Goal: Book appointment/travel/reservation

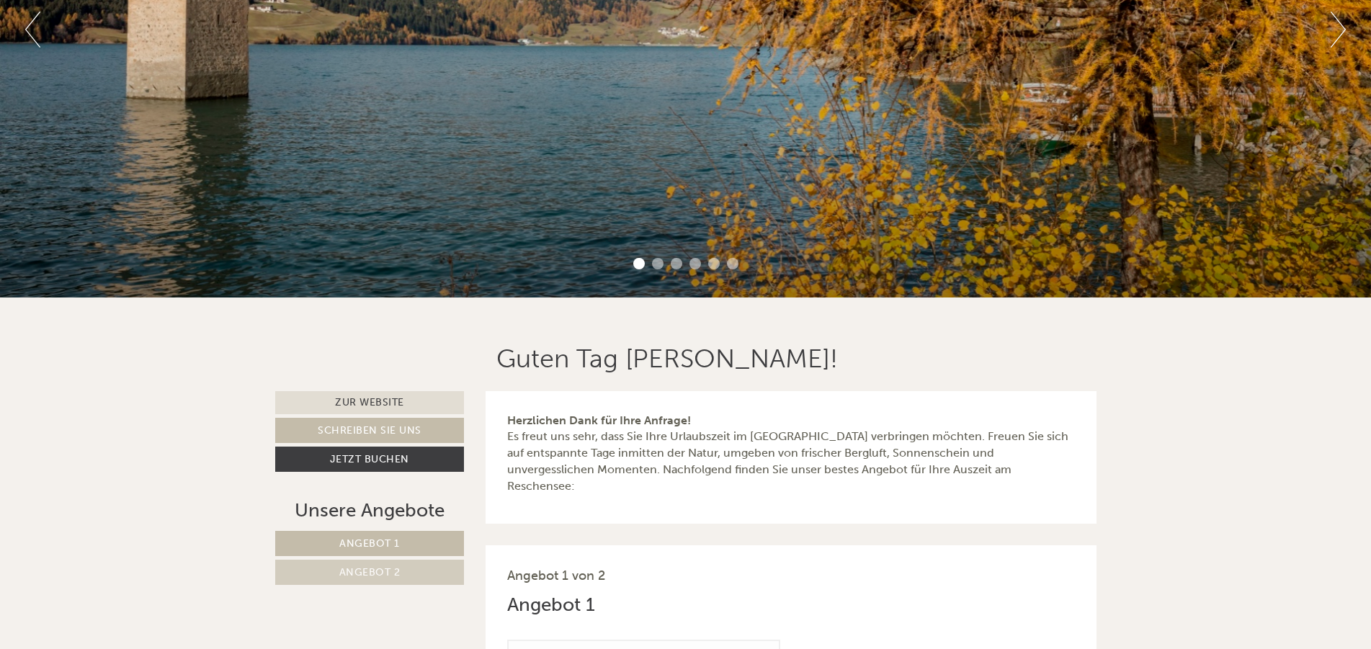
scroll to position [86, 0]
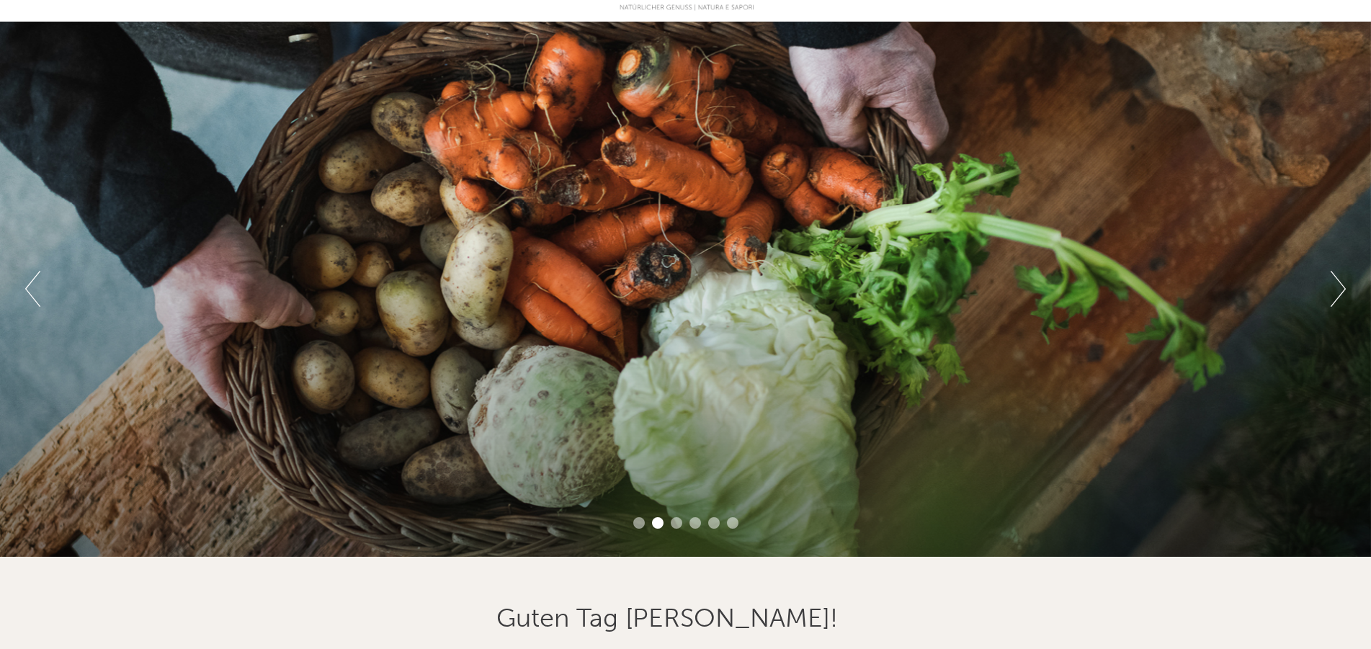
click at [1343, 290] on button "Next" at bounding box center [1338, 289] width 15 height 36
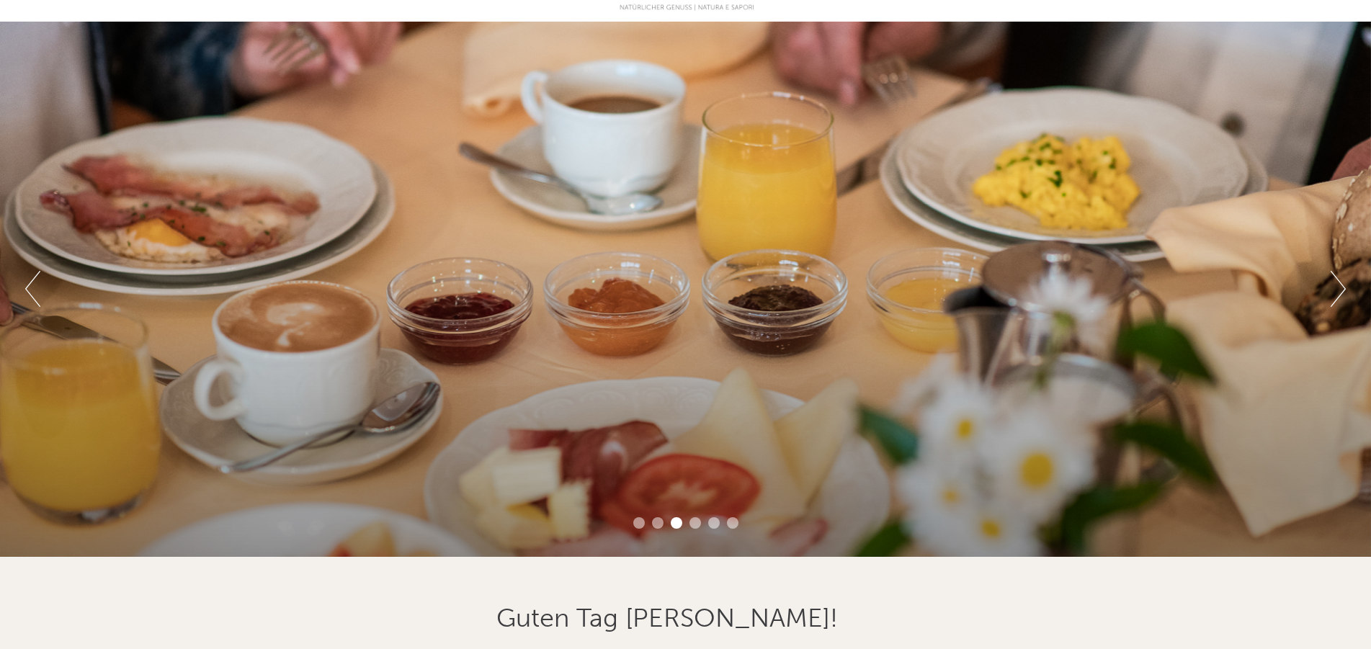
click at [1343, 290] on button "Next" at bounding box center [1338, 289] width 15 height 36
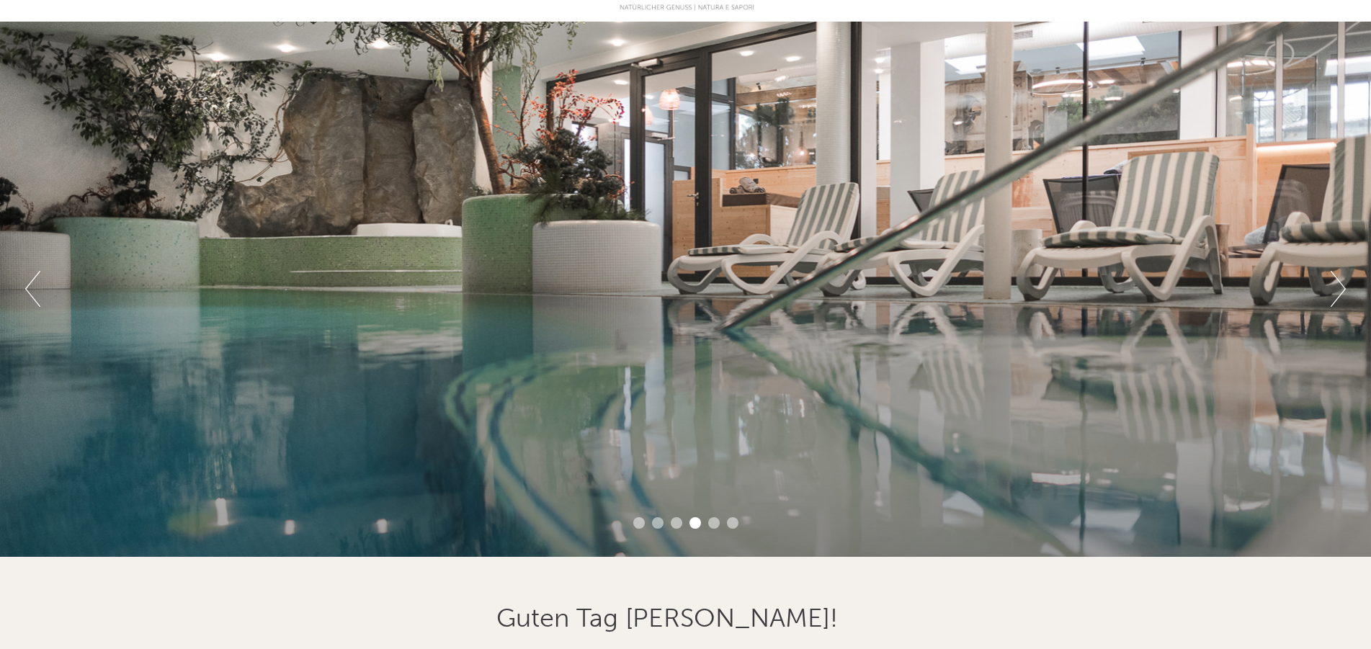
click at [1343, 290] on button "Next" at bounding box center [1338, 289] width 15 height 36
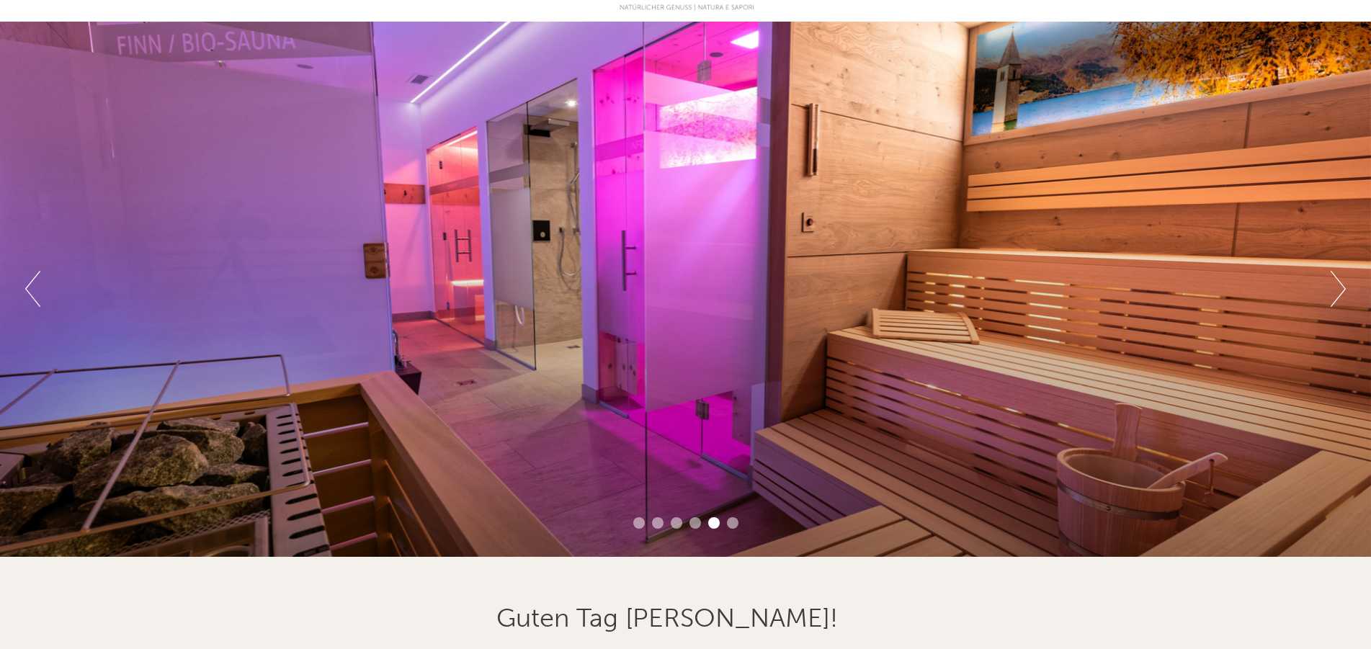
click at [1343, 290] on button "Next" at bounding box center [1338, 289] width 15 height 36
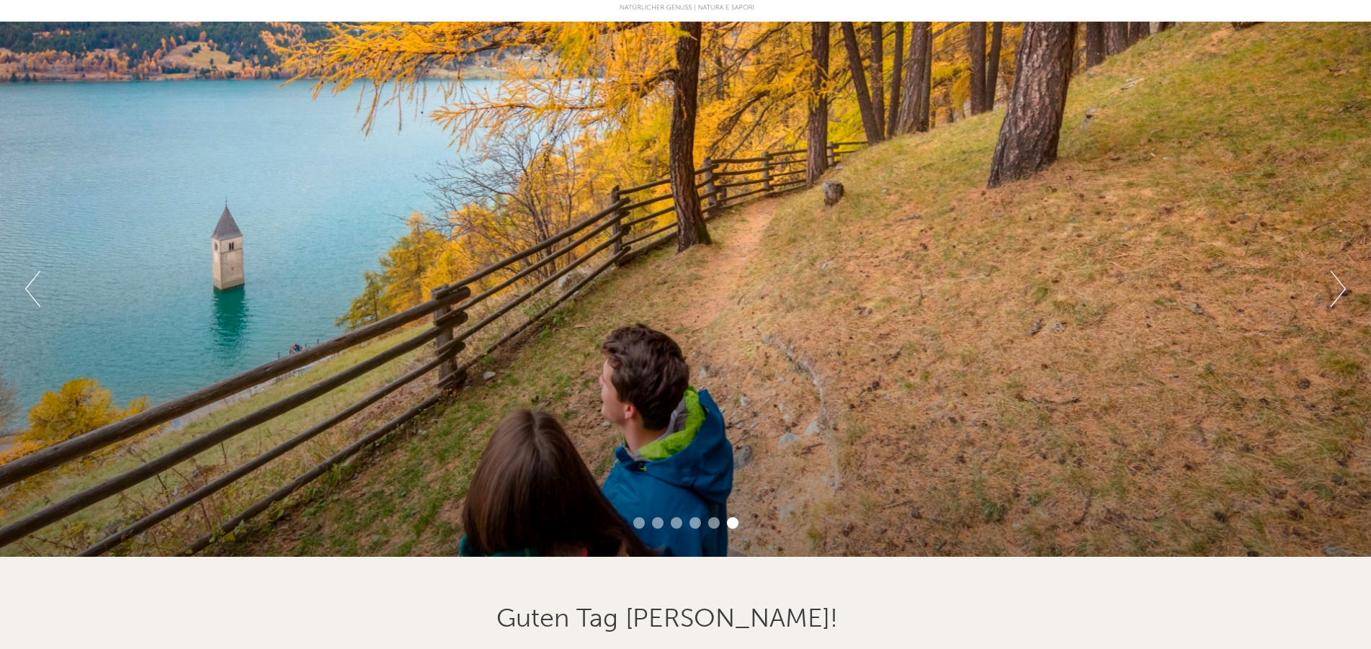
click at [1343, 290] on button "Next" at bounding box center [1338, 289] width 15 height 36
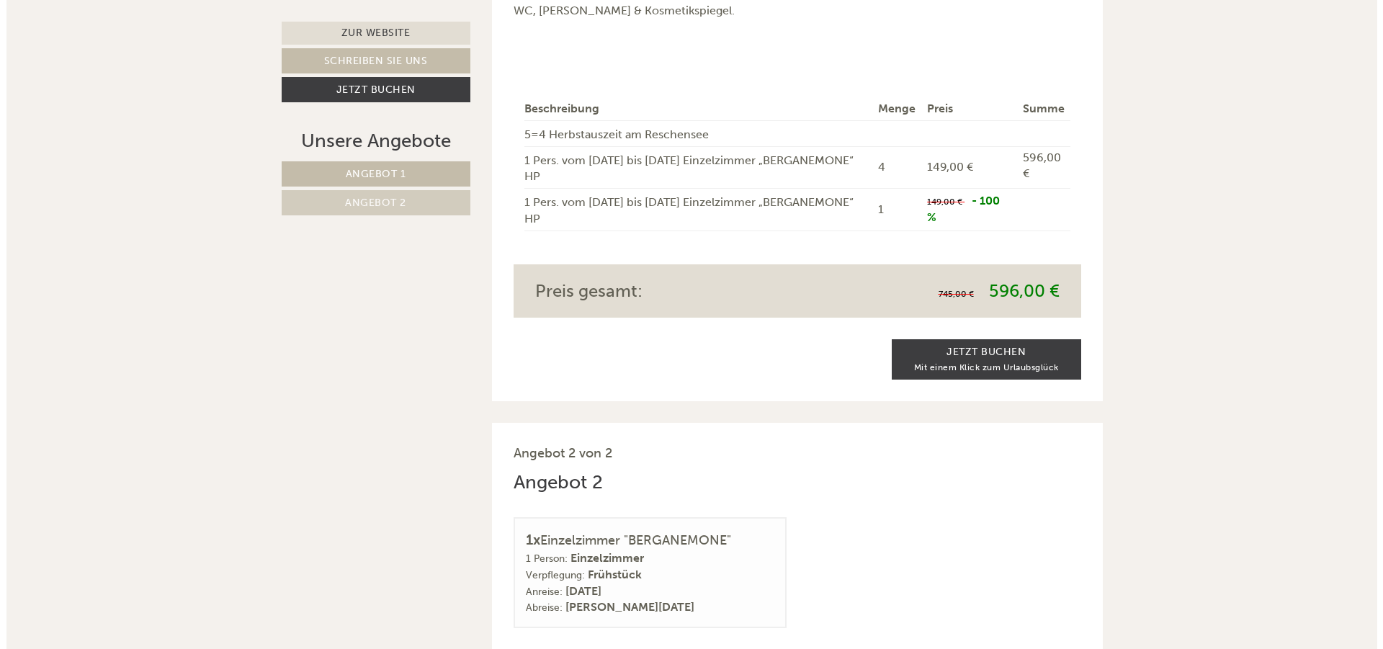
scroll to position [1556, 0]
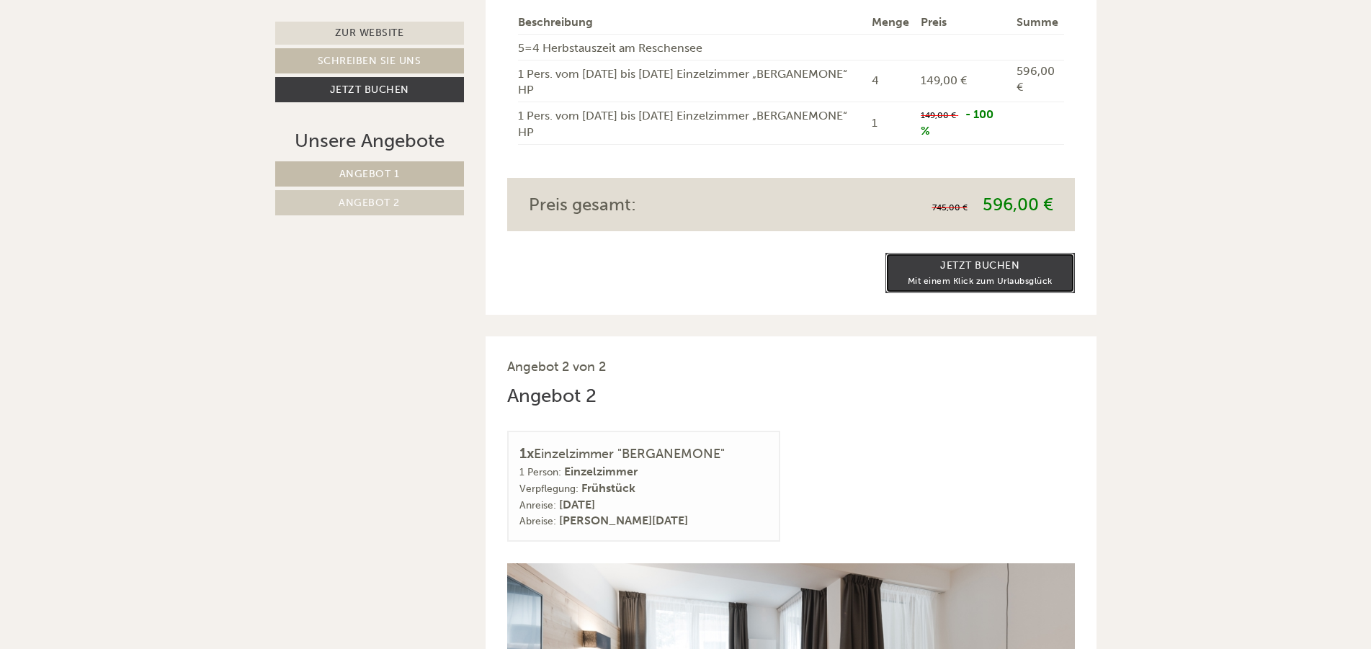
click at [981, 293] on link "Jetzt Buchen Mit einem Klick zum Urlaubsglück" at bounding box center [979, 273] width 189 height 40
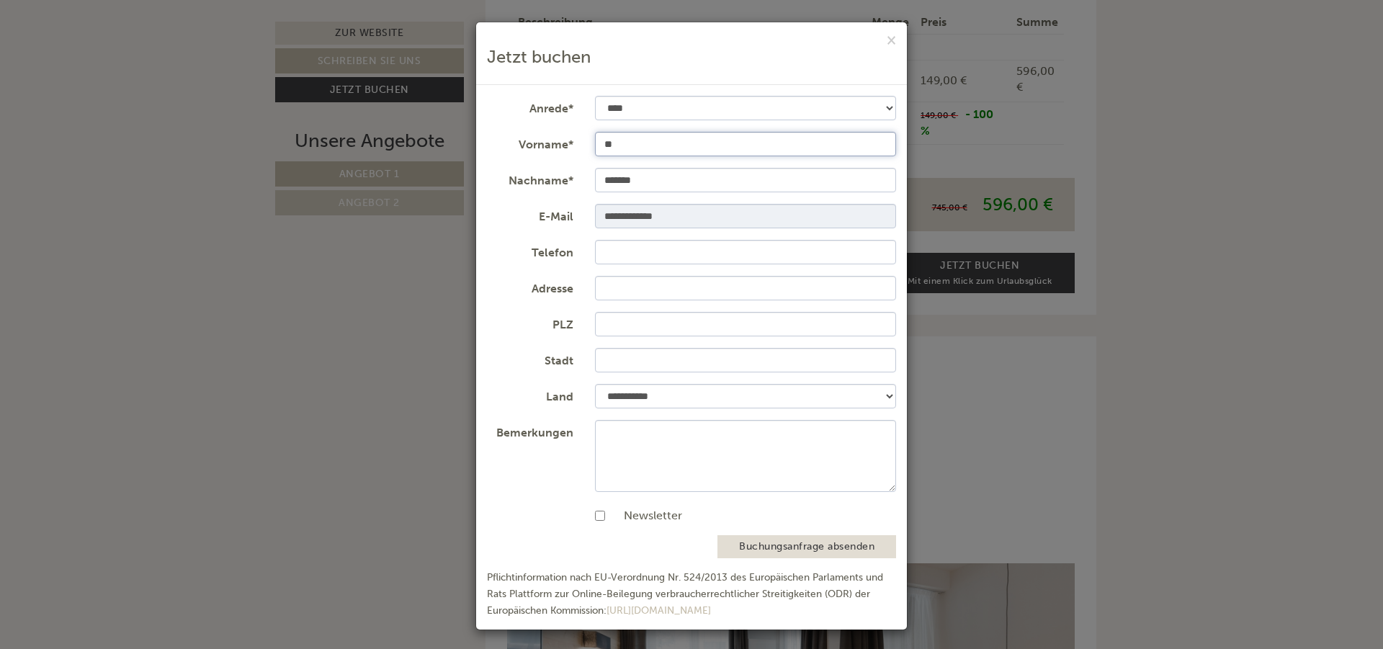
click at [679, 140] on input "**" at bounding box center [746, 144] width 302 height 24
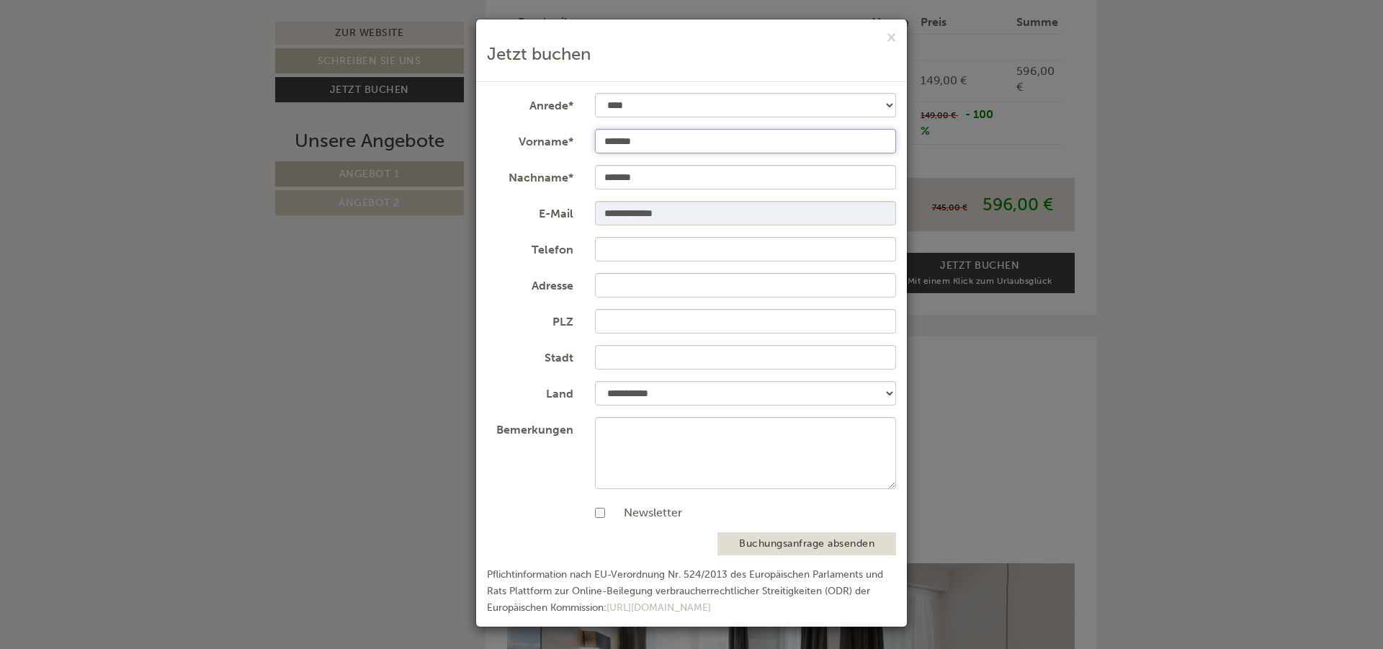
type input "*******"
click at [737, 532] on button "Buchungsanfrage absenden" at bounding box center [807, 543] width 179 height 23
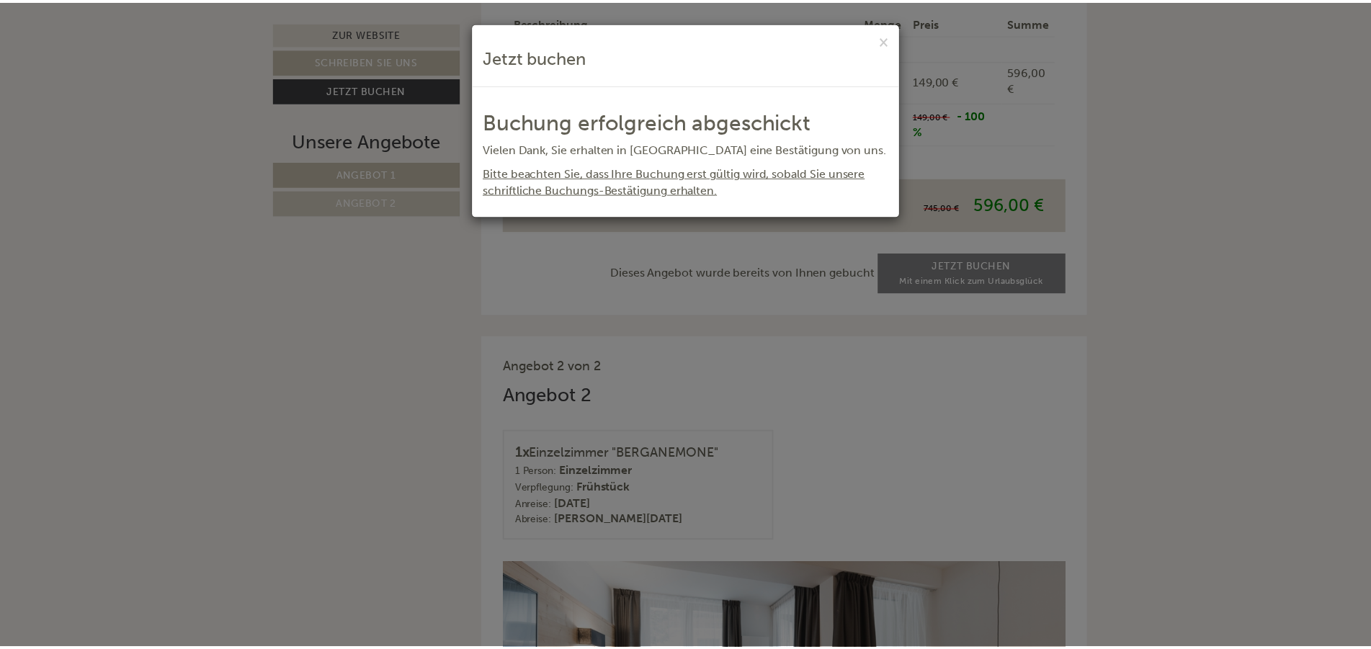
scroll to position [0, 0]
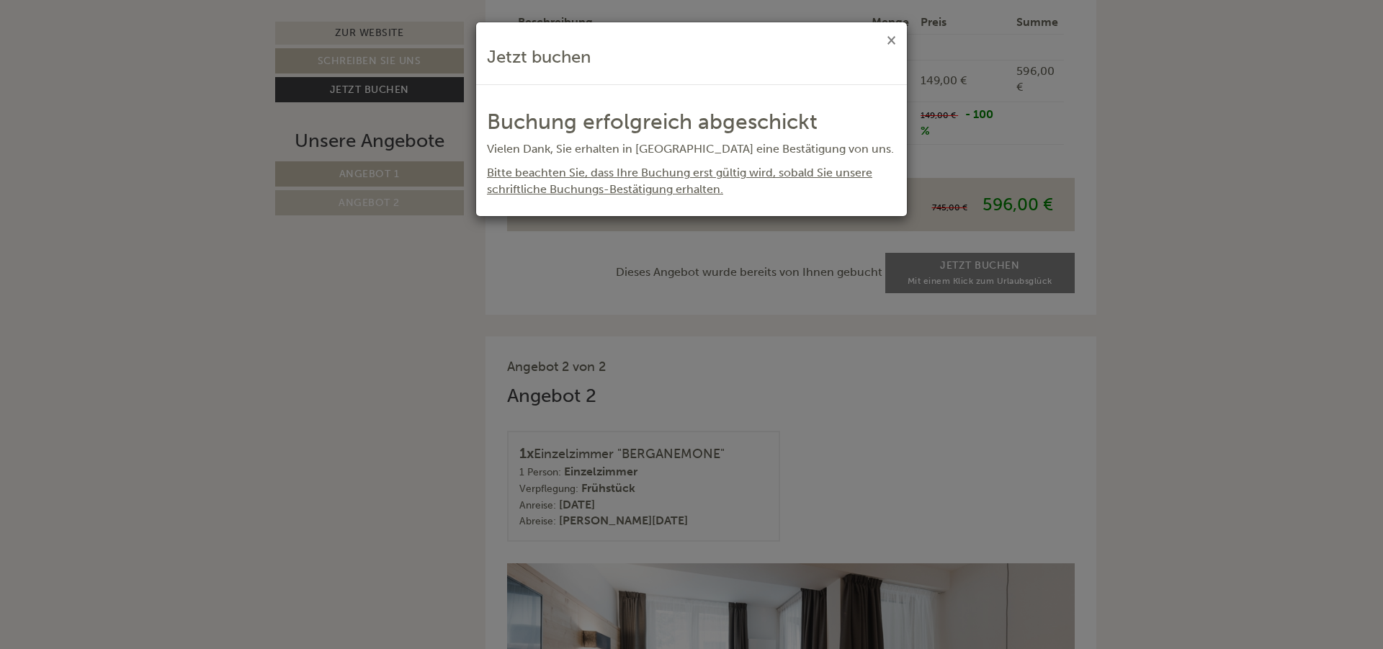
click at [893, 43] on button "×" at bounding box center [891, 39] width 9 height 15
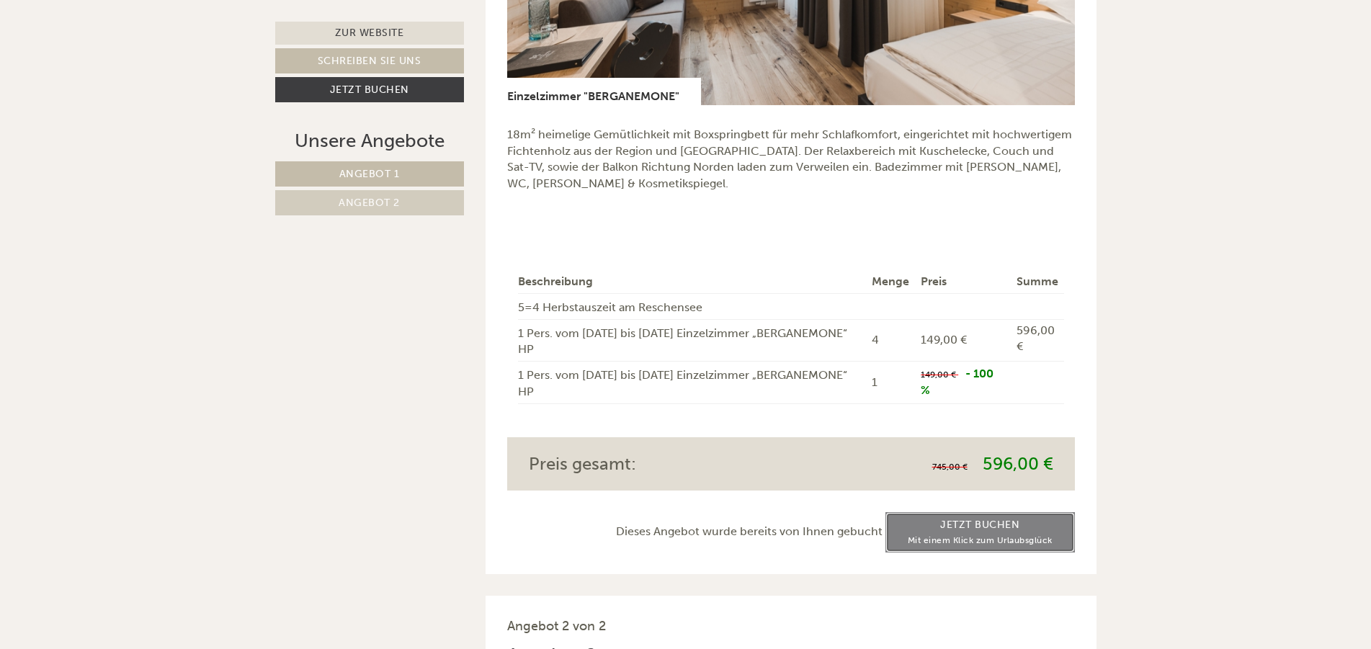
scroll to position [1210, 0]
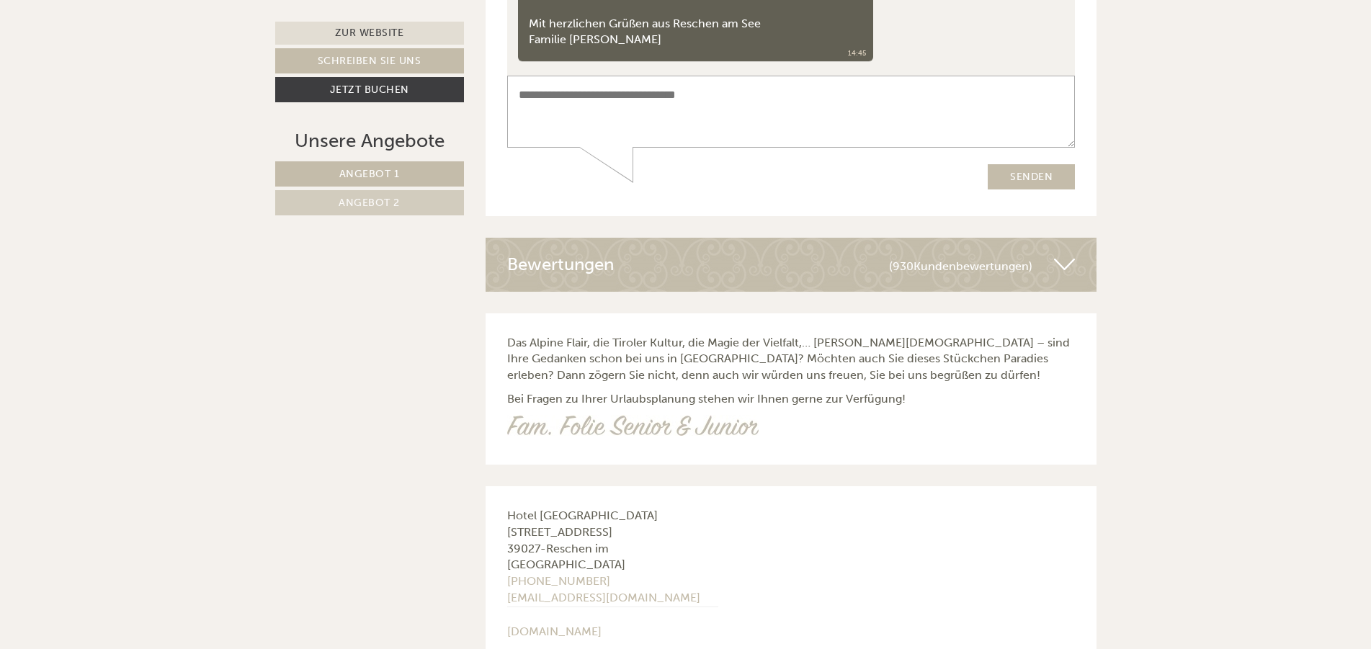
scroll to position [5198, 0]
